Goal: Task Accomplishment & Management: Complete application form

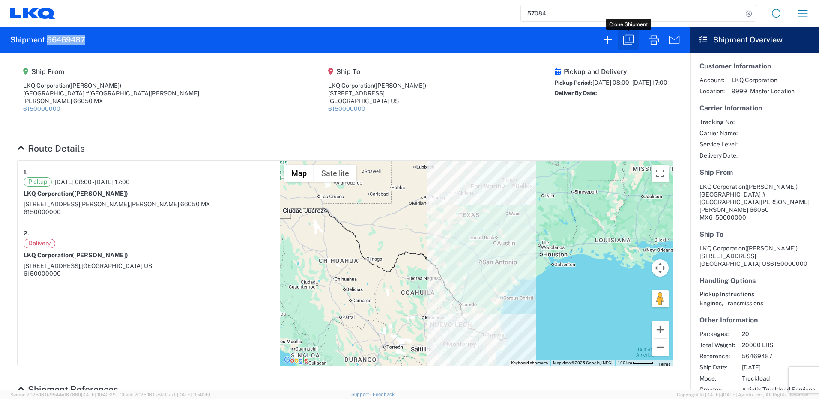
click at [627, 39] on icon "button" at bounding box center [629, 40] width 10 height 10
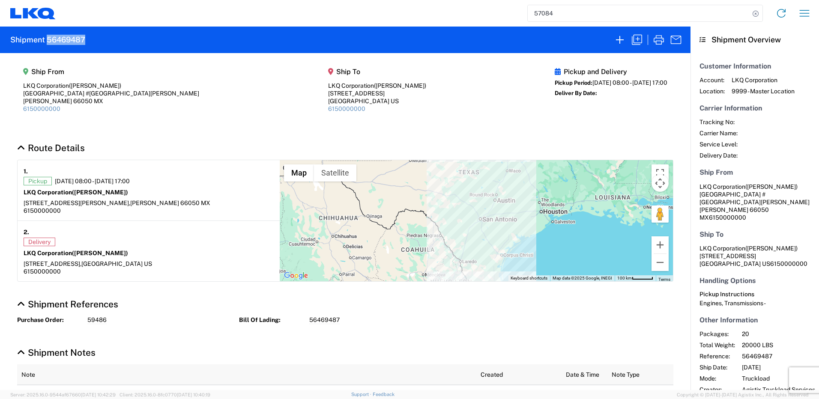
select select "FULL"
select select "US"
select select "LBS"
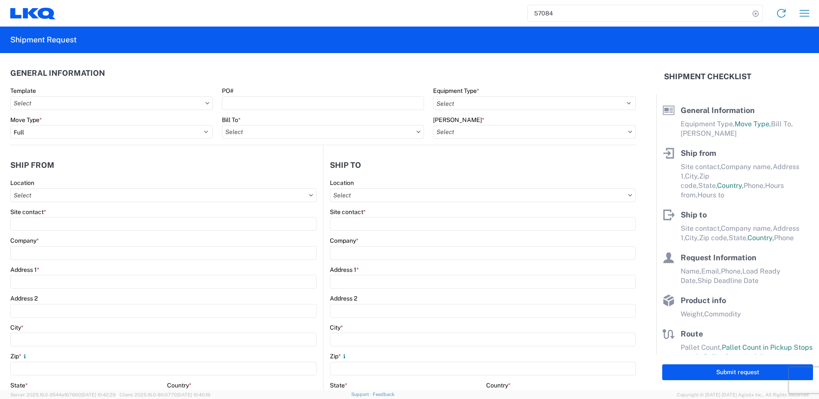
select select "STDV"
type input "[PERSON_NAME]"
type input "LKQ Corporation"
type input "[GEOGRAPHIC_DATA] #[GEOGRAPHIC_DATA][PERSON_NAME]"
type input "[PERSON_NAME]"
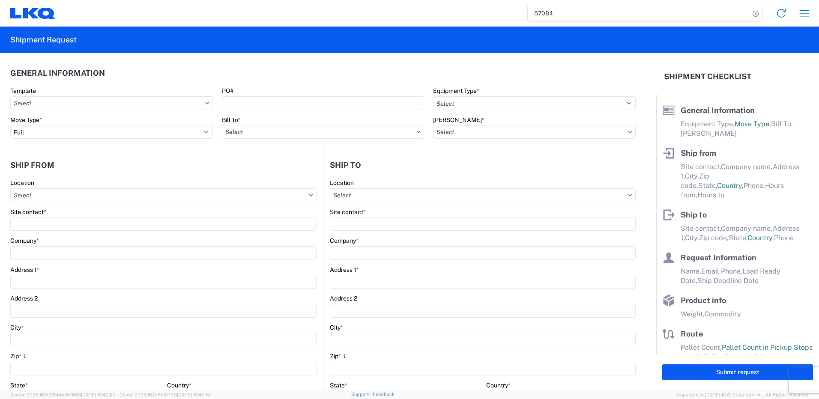
type input "66050"
type input "[PERSON_NAME]"
type input "LKQ Corporation"
type input "[STREET_ADDRESS]"
type input "[GEOGRAPHIC_DATA]"
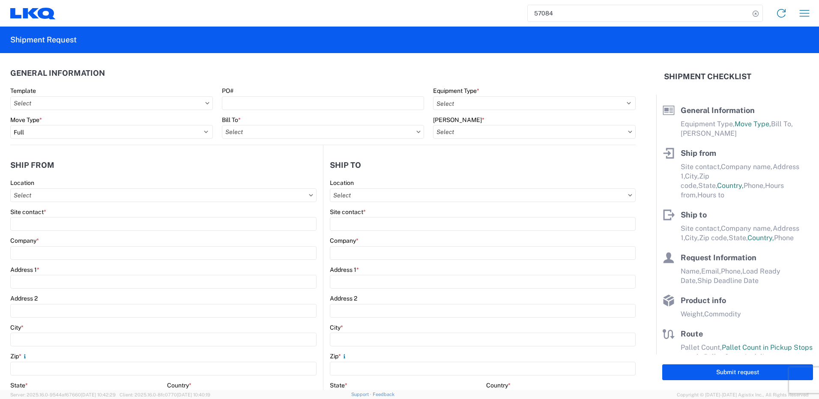
type input "75050"
type input "[PERSON_NAME]"
type input "[EMAIL_ADDRESS][DOMAIN_NAME]"
type input "82218326"
type input "[DATE]"
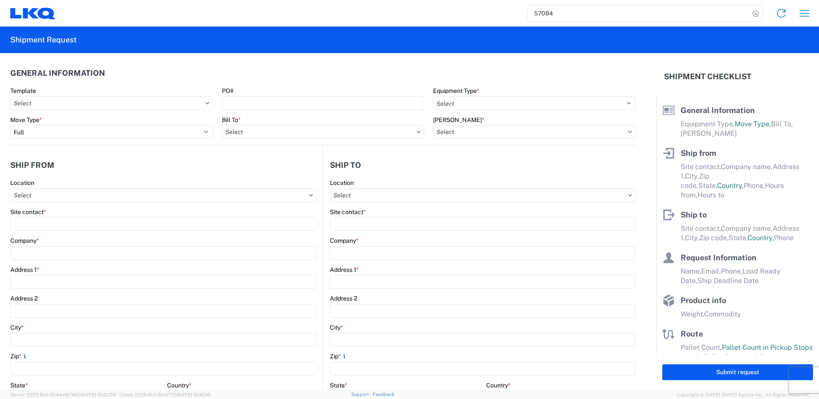
type input "[DATE]"
type textarea "SWIFT/TRANSMEX"
type input "20000"
type input "Engines, Transmissions"
type input "20"
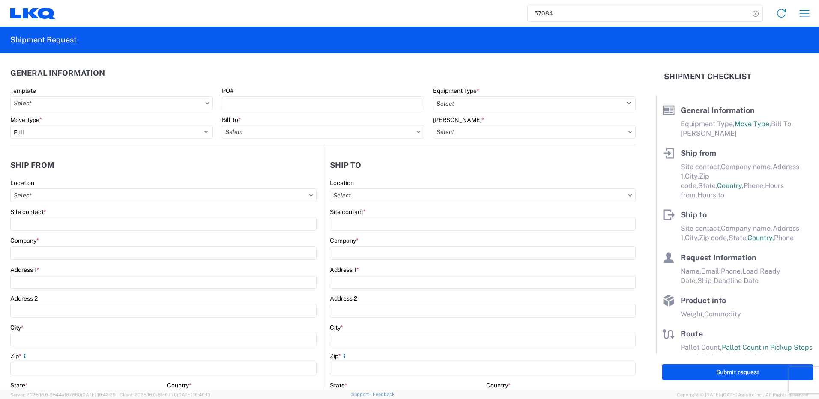
type input "1"
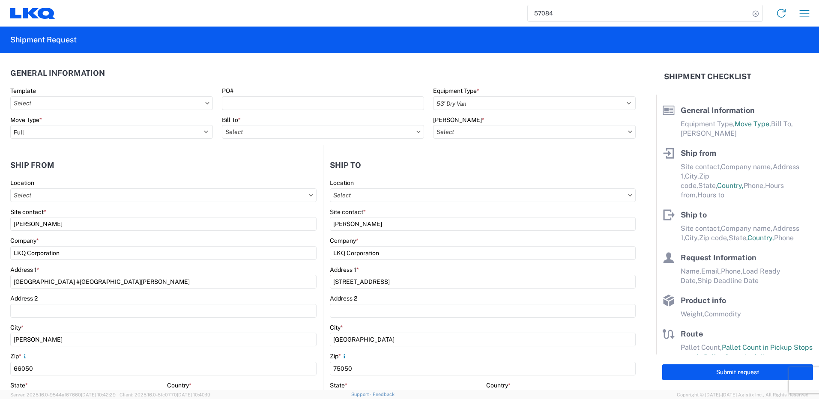
type input "1883 - Vege de Mexico S.A. de C.V"
type input "1882 - North American ATK Corporation"
select select "MX"
select select "US"
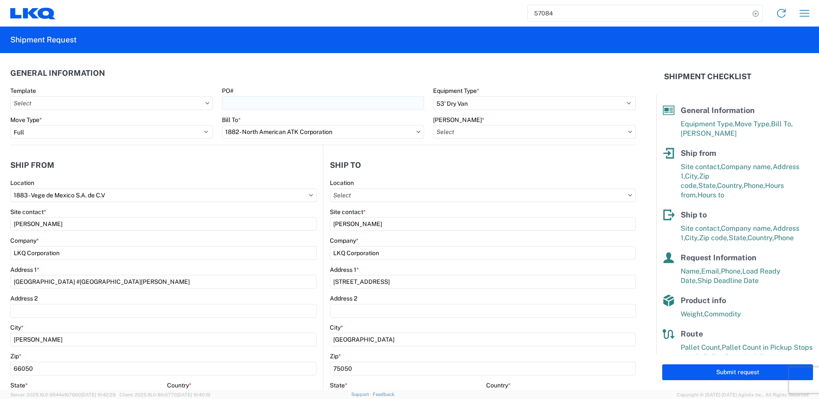
type input "1882 - North American ATK Corporation"
type input "1882-3300-50180-0000 - 1882 Freight In - Parts, 1882-3300-50180-0000 - 1882 Fre…"
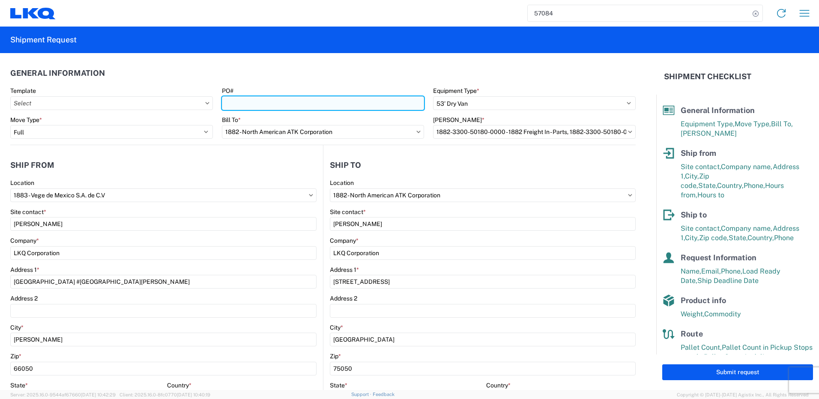
click at [267, 105] on input "PO#" at bounding box center [323, 103] width 203 height 14
paste input "59489"
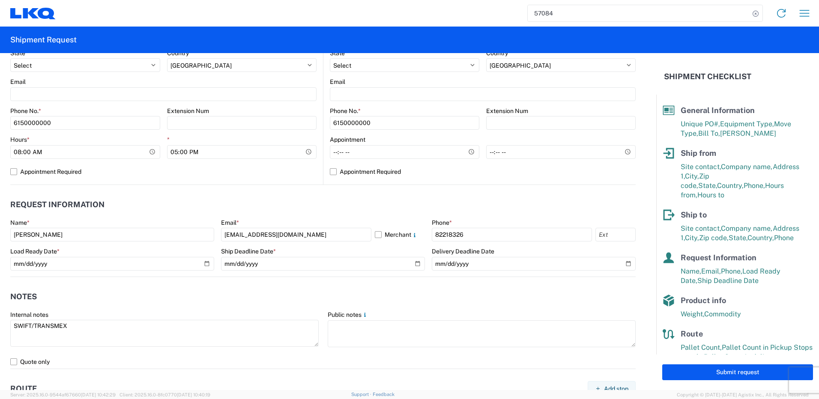
scroll to position [343, 0]
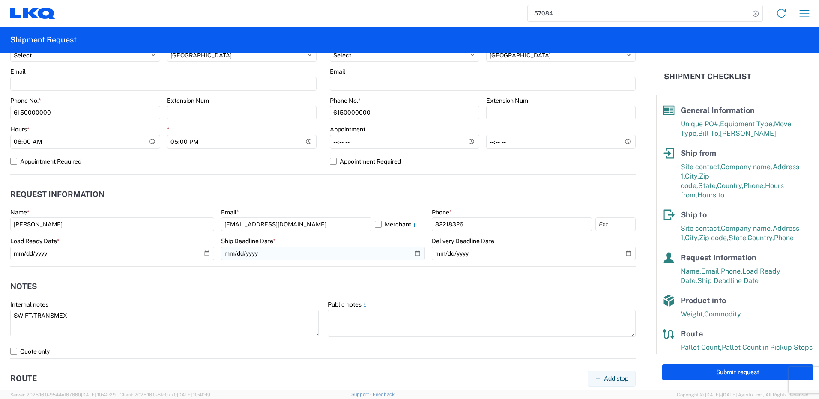
type input "59489"
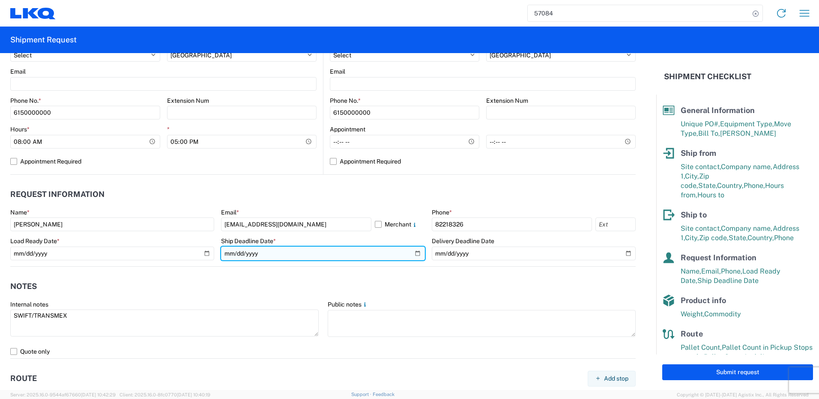
click at [414, 257] on input "[DATE]" at bounding box center [323, 254] width 204 height 14
type input "[DATE]"
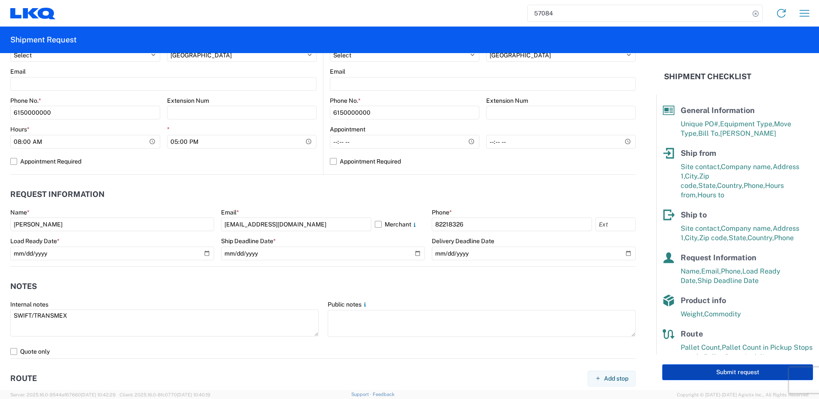
click at [666, 367] on button "Submit request" at bounding box center [738, 373] width 151 height 16
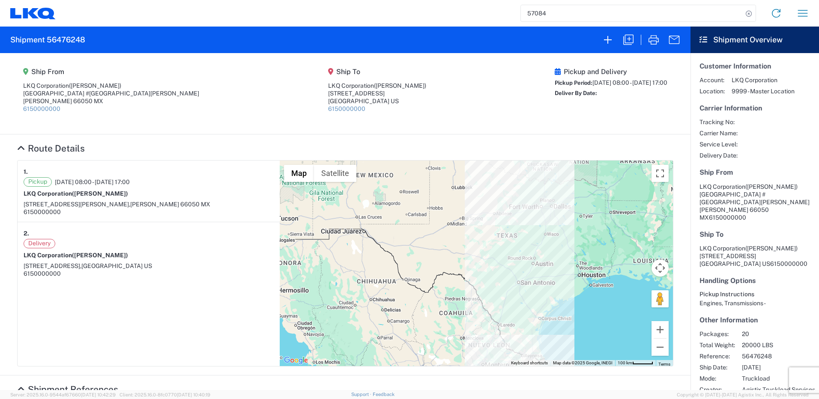
click at [75, 42] on h2 "Shipment 56476248" at bounding box center [47, 40] width 75 height 10
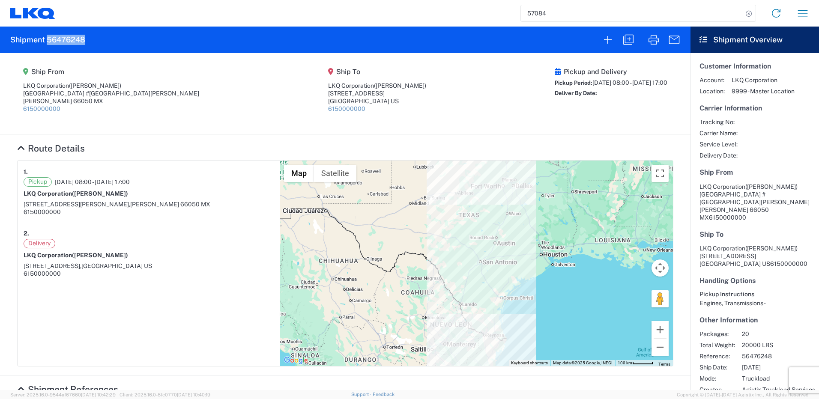
click at [75, 42] on h2 "Shipment 56476248" at bounding box center [47, 40] width 75 height 10
copy h2 "56476248"
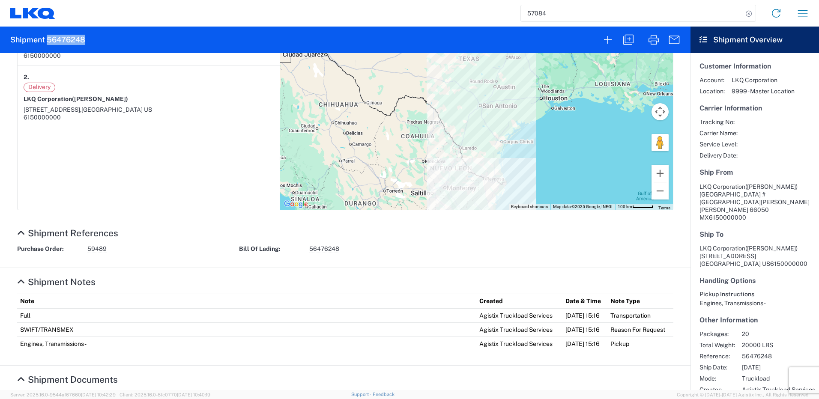
scroll to position [171, 0]
